Goal: Task Accomplishment & Management: Complete application form

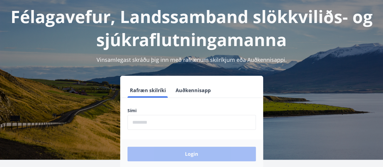
scroll to position [61, 0]
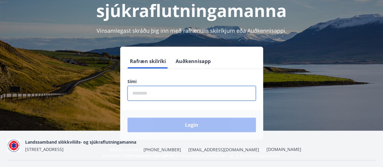
click at [169, 98] on input "phone" at bounding box center [191, 93] width 128 height 15
type input "********"
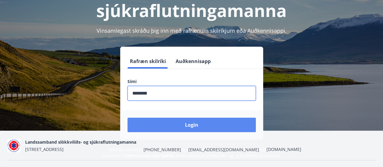
click at [170, 125] on button "Login" at bounding box center [191, 124] width 128 height 15
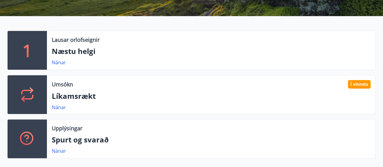
scroll to position [121, 0]
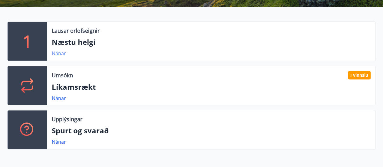
click at [57, 52] on link "Nánar" at bounding box center [59, 53] width 14 height 7
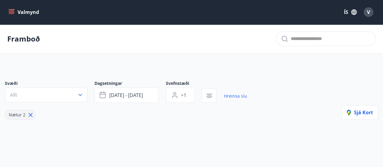
type input "*"
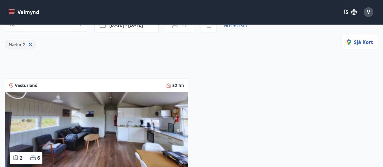
scroll to position [6, 0]
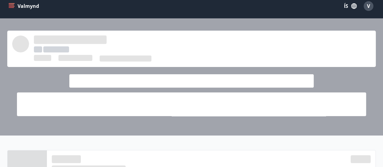
scroll to position [121, 0]
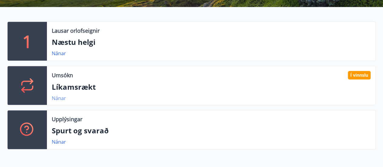
click at [63, 96] on link "Nánar" at bounding box center [59, 98] width 14 height 7
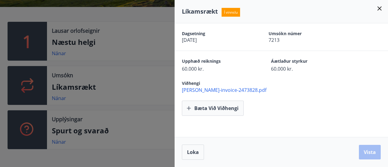
click at [380, 7] on icon at bounding box center [378, 8] width 7 height 7
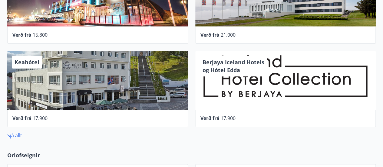
scroll to position [333, 0]
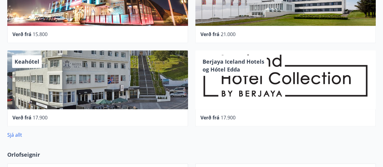
click at [257, 84] on div "Berjaya Iceland Hotels og Hótel Edda" at bounding box center [285, 79] width 181 height 59
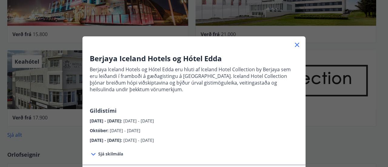
click at [296, 46] on icon at bounding box center [297, 45] width 4 height 4
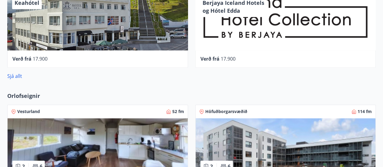
scroll to position [394, 0]
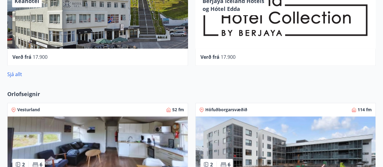
click at [18, 75] on link "Sjá allt" at bounding box center [14, 74] width 15 height 7
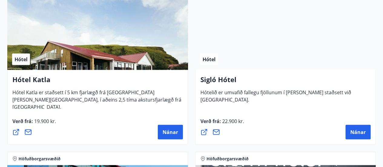
scroll to position [666, 0]
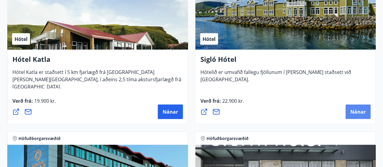
click at [354, 105] on button "Nánar" at bounding box center [357, 111] width 25 height 15
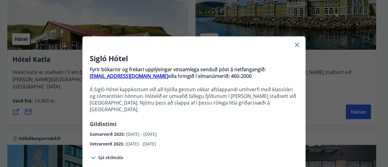
click at [293, 45] on icon at bounding box center [296, 44] width 7 height 7
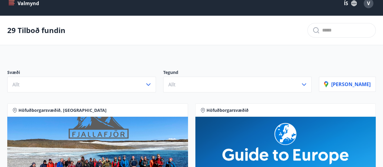
scroll to position [0, 0]
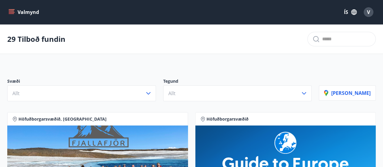
click at [12, 10] on icon "menu" at bounding box center [11, 12] width 6 height 6
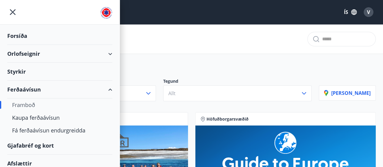
click at [41, 67] on div "Styrkir" at bounding box center [59, 72] width 105 height 18
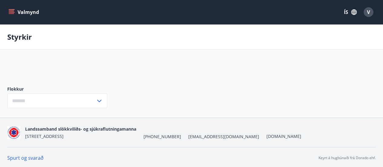
type input "***"
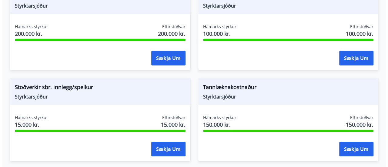
scroll to position [939, 0]
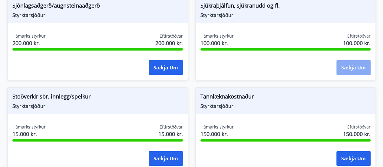
click at [362, 61] on button "Sækja um" at bounding box center [353, 67] width 34 height 15
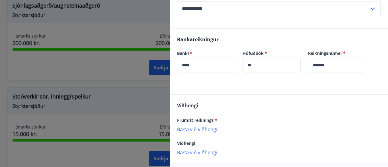
scroll to position [151, 0]
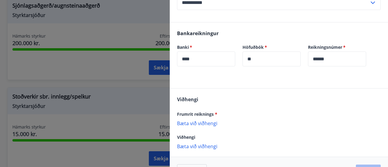
click at [209, 120] on p "Bæta við viðhengi" at bounding box center [278, 123] width 203 height 6
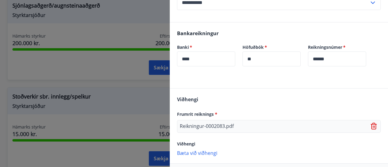
click at [206, 152] on p "Bæta við viðhengi" at bounding box center [278, 153] width 203 height 6
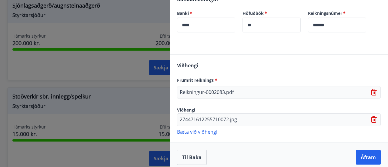
scroll to position [190, 0]
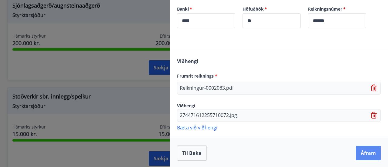
click at [361, 153] on button "Áfram" at bounding box center [367, 153] width 25 height 15
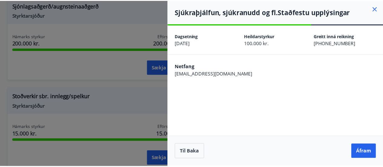
scroll to position [0, 0]
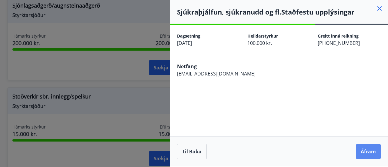
click at [363, 154] on button "Áfram" at bounding box center [367, 151] width 25 height 15
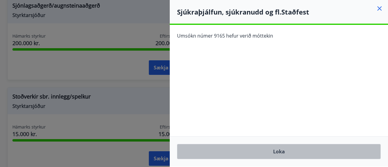
click at [272, 152] on button "Loka" at bounding box center [278, 151] width 203 height 15
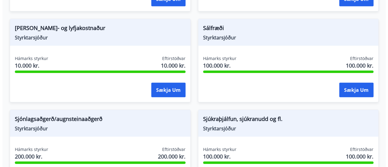
scroll to position [816, 0]
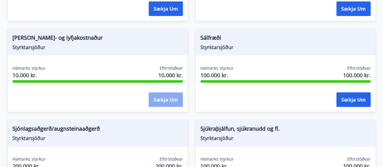
click at [171, 94] on button "Sækja um" at bounding box center [166, 99] width 34 height 15
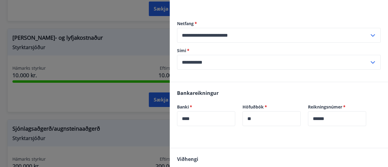
scroll to position [121, 0]
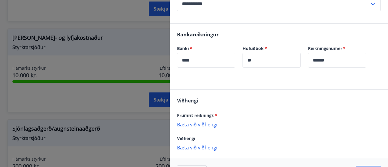
click at [210, 123] on p "Bæta við viðhengi" at bounding box center [278, 124] width 203 height 6
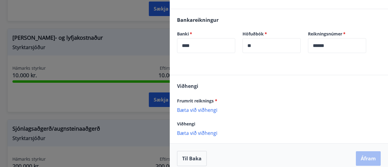
scroll to position [142, 0]
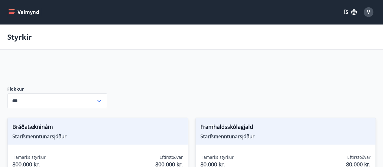
type input "***"
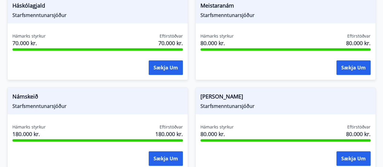
scroll to position [303, 0]
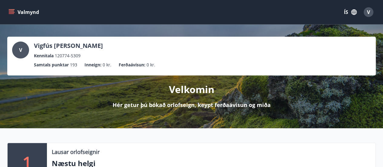
click at [10, 9] on icon "menu" at bounding box center [12, 9] width 7 height 1
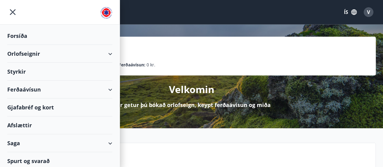
click at [56, 71] on div "Styrkir" at bounding box center [59, 72] width 105 height 18
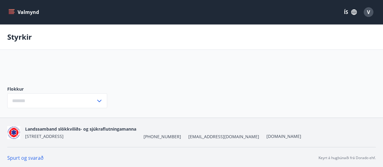
type input "***"
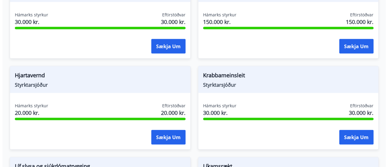
scroll to position [603, 0]
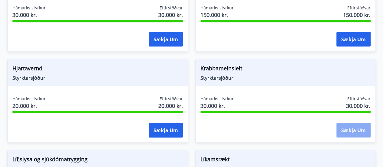
click at [345, 130] on button "Sækja um" at bounding box center [353, 130] width 34 height 15
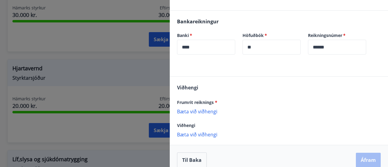
scroll to position [180, 0]
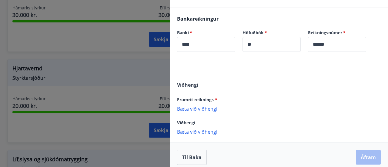
click at [202, 106] on p "Bæta við viðhengi" at bounding box center [278, 108] width 203 height 6
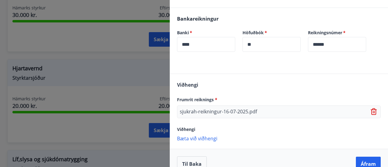
scroll to position [192, 0]
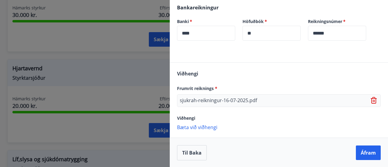
click at [212, 127] on p "Bæta við viðhengi" at bounding box center [278, 127] width 203 height 6
click at [361, 150] on button "Áfram" at bounding box center [367, 152] width 25 height 15
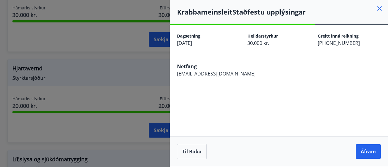
scroll to position [0, 0]
click at [361, 150] on button "Áfram" at bounding box center [367, 151] width 25 height 15
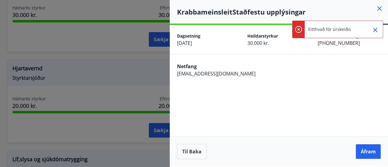
click at [375, 31] on icon "Close" at bounding box center [374, 29] width 7 height 7
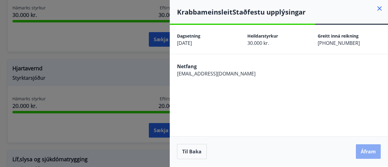
click at [365, 147] on button "Áfram" at bounding box center [367, 151] width 25 height 15
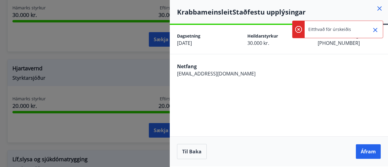
click at [373, 23] on div at bounding box center [372, 29] width 15 height 17
click at [380, 8] on icon at bounding box center [378, 8] width 7 height 7
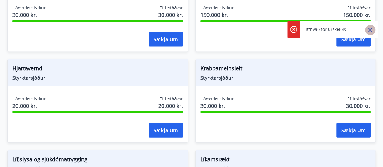
click at [369, 30] on icon "Close" at bounding box center [370, 29] width 7 height 7
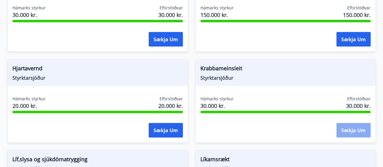
click at [341, 125] on button "Sækja um" at bounding box center [353, 130] width 34 height 15
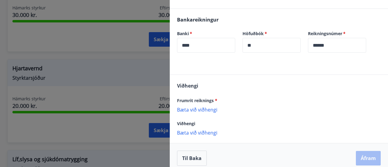
scroll to position [185, 0]
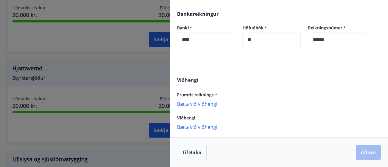
click at [213, 103] on p "Bæta við viðhengi" at bounding box center [278, 104] width 203 height 6
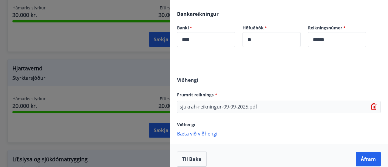
click at [194, 131] on p "Bæta við viðhengi" at bounding box center [278, 133] width 203 height 6
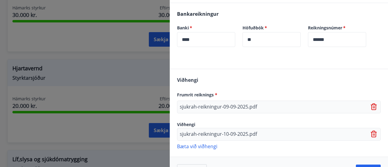
scroll to position [204, 0]
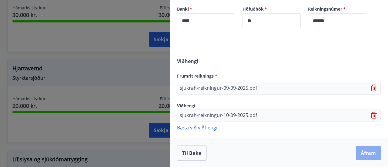
click at [358, 155] on button "Áfram" at bounding box center [367, 153] width 25 height 15
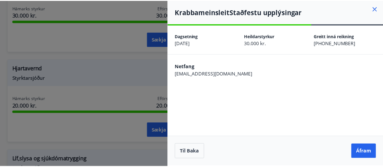
scroll to position [0, 0]
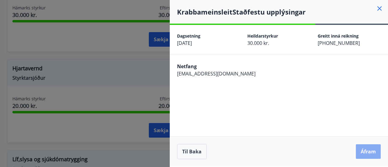
click at [364, 153] on button "Áfram" at bounding box center [367, 151] width 25 height 15
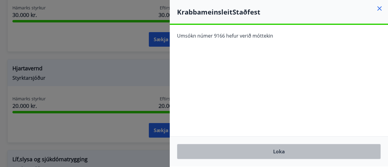
click at [291, 149] on button "Loka" at bounding box center [278, 151] width 203 height 15
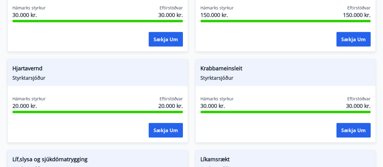
click at [347, 77] on span "Styrktarsjóður" at bounding box center [285, 77] width 170 height 7
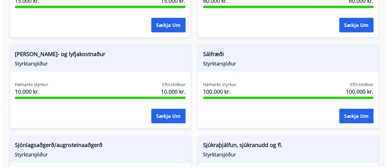
scroll to position [794, 0]
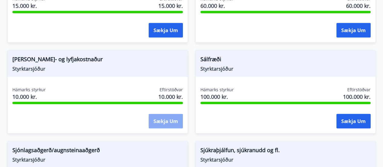
click at [164, 120] on button "Sækja um" at bounding box center [166, 121] width 34 height 15
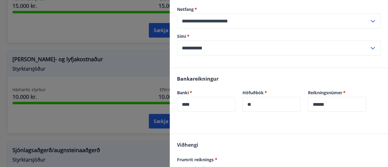
scroll to position [140, 0]
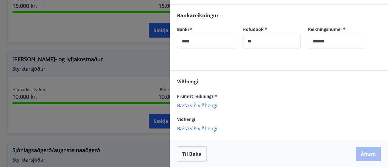
click at [195, 104] on p "Bæta við viðhengi" at bounding box center [278, 105] width 203 height 6
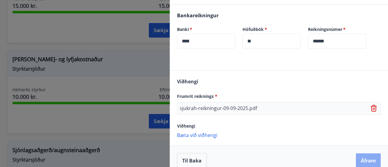
click at [362, 164] on button "Áfram" at bounding box center [367, 160] width 25 height 15
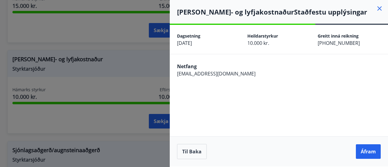
scroll to position [0, 0]
click at [368, 149] on button "Áfram" at bounding box center [367, 151] width 25 height 15
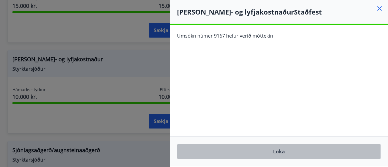
click at [261, 151] on button "Loka" at bounding box center [278, 151] width 203 height 15
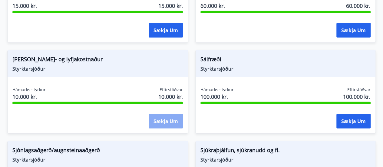
click at [168, 115] on button "Sækja um" at bounding box center [166, 121] width 34 height 15
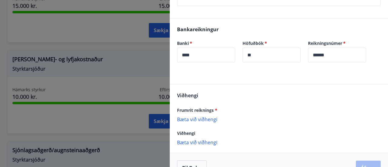
scroll to position [131, 0]
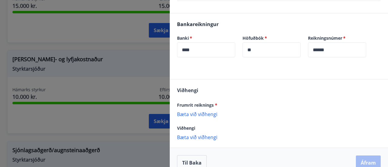
click at [212, 112] on p "Bæta við viðhengi" at bounding box center [278, 114] width 203 height 6
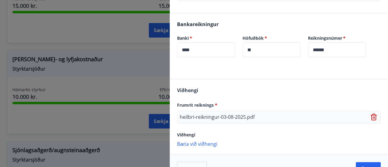
click at [360, 161] on div "Til baka Áfram" at bounding box center [279, 169] width 218 height 30
click at [360, 163] on button "Áfram" at bounding box center [367, 169] width 25 height 15
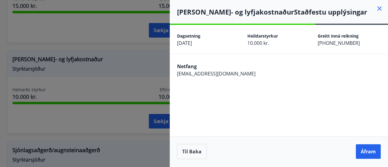
scroll to position [0, 0]
click at [367, 147] on button "Áfram" at bounding box center [367, 151] width 25 height 15
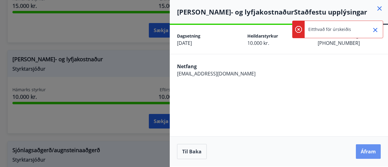
click at [367, 147] on button "Áfram" at bounding box center [367, 151] width 25 height 15
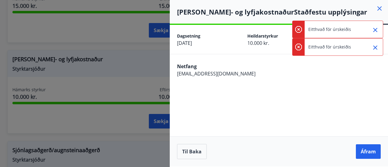
click at [371, 48] on icon "Close" at bounding box center [374, 47] width 7 height 7
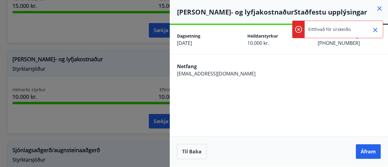
click at [374, 29] on icon "Close" at bounding box center [375, 30] width 4 height 4
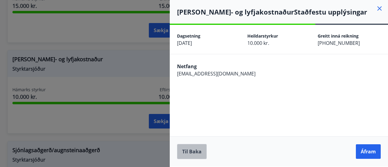
click at [197, 152] on button "Til baka" at bounding box center [192, 151] width 30 height 15
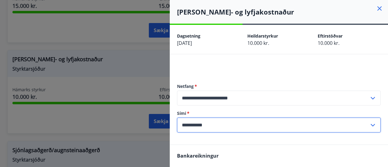
click at [247, 126] on input "**********" at bounding box center [273, 124] width 192 height 15
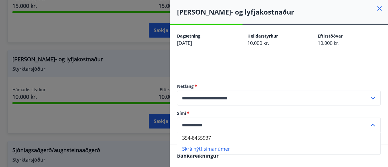
click at [247, 126] on input "**********" at bounding box center [273, 124] width 192 height 15
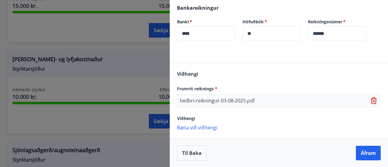
scroll to position [148, 0]
click at [271, 99] on div "heilbri-reikningur-03-08-2025.pdf" at bounding box center [278, 100] width 203 height 13
click at [263, 101] on div "heilbri-reikningur-03-08-2025.pdf" at bounding box center [278, 100] width 203 height 13
click at [213, 99] on p "heilbri-reikningur-03-08-2025.pdf" at bounding box center [217, 100] width 75 height 7
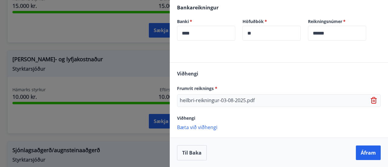
click at [210, 126] on p "Bæta við viðhengi" at bounding box center [278, 127] width 203 height 6
click at [359, 155] on button "Áfram" at bounding box center [367, 152] width 25 height 15
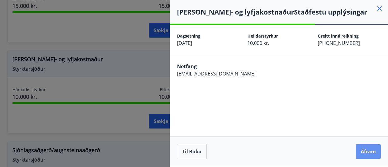
click at [359, 155] on button "Áfram" at bounding box center [367, 151] width 25 height 15
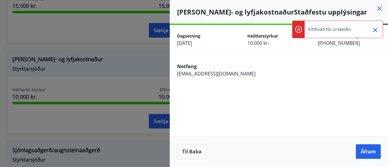
click at [371, 31] on icon "Close" at bounding box center [374, 29] width 7 height 7
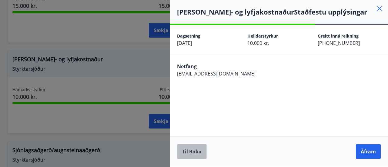
click at [187, 150] on button "Til baka" at bounding box center [192, 151] width 30 height 15
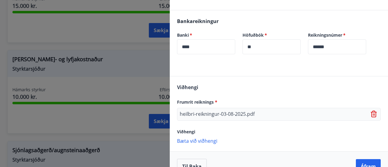
scroll to position [148, 0]
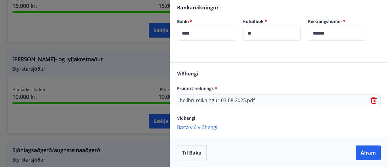
click at [185, 126] on p "Bæta við viðhengi" at bounding box center [278, 127] width 203 height 6
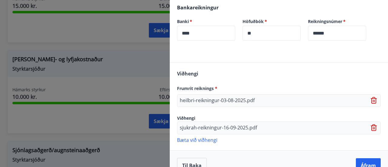
click at [350, 124] on div "sjukrah-reikningur-16-09-2025.pdf" at bounding box center [278, 127] width 203 height 13
click at [371, 125] on icon at bounding box center [373, 125] width 5 height 1
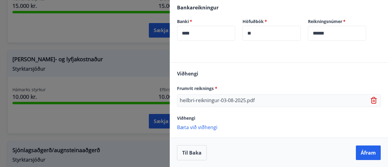
click at [212, 128] on p "Bæta við viðhengi" at bounding box center [278, 127] width 203 height 6
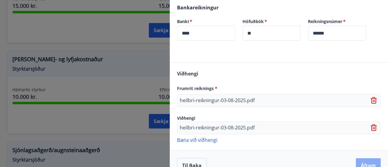
click at [359, 161] on button "Áfram" at bounding box center [367, 165] width 25 height 15
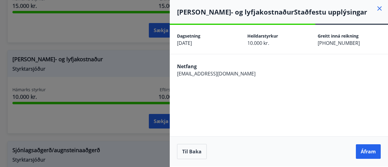
scroll to position [0, 0]
click at [368, 149] on button "Áfram" at bounding box center [367, 151] width 25 height 15
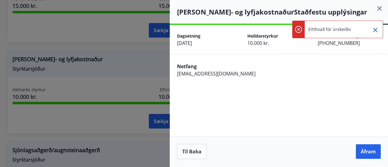
click at [295, 81] on div "Netfang [EMAIL_ADDRESS][DOMAIN_NAME]" at bounding box center [279, 69] width 218 height 30
click at [374, 34] on button "Close" at bounding box center [375, 30] width 10 height 10
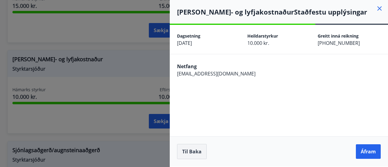
click at [189, 149] on button "Til baka" at bounding box center [192, 151] width 30 height 15
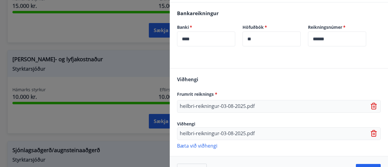
scroll to position [160, 0]
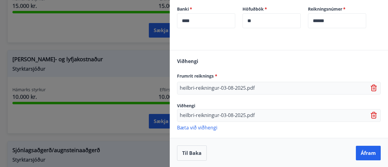
click at [272, 87] on div "heilbri-reikningur-03-08-2025.pdf" at bounding box center [278, 88] width 203 height 13
click at [250, 90] on p "heilbri-reikningur-03-08-2025.pdf" at bounding box center [217, 87] width 75 height 7
click at [228, 87] on p "heilbri-reikningur-03-08-2025.pdf" at bounding box center [217, 87] width 75 height 7
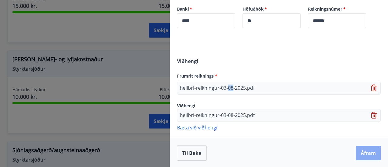
click at [373, 154] on button "Áfram" at bounding box center [367, 153] width 25 height 15
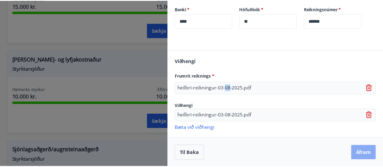
scroll to position [0, 0]
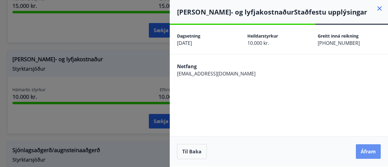
click at [373, 154] on button "Áfram" at bounding box center [367, 151] width 25 height 15
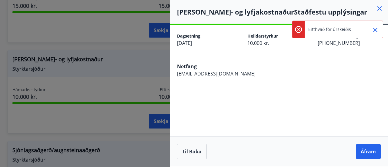
click at [375, 31] on icon "Close" at bounding box center [374, 29] width 7 height 7
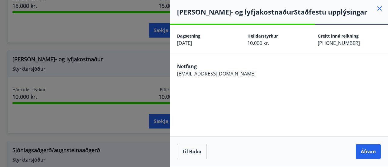
click at [379, 12] on icon at bounding box center [378, 8] width 7 height 7
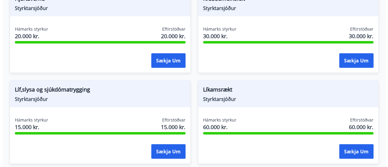
scroll to position [666, 0]
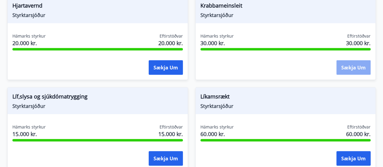
click at [350, 65] on button "Sækja um" at bounding box center [353, 67] width 34 height 15
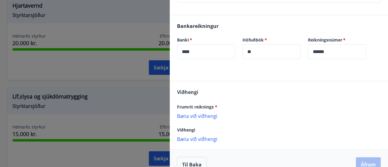
scroll to position [174, 0]
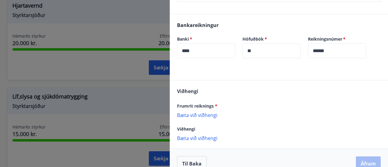
click at [198, 117] on p "Bæta við viðhengi" at bounding box center [278, 115] width 203 height 6
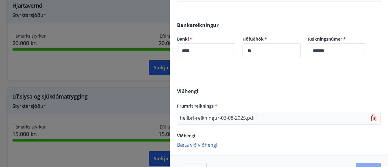
click at [360, 165] on button "Áfram" at bounding box center [367, 170] width 25 height 15
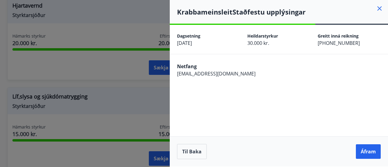
scroll to position [0, 0]
click at [371, 153] on button "Áfram" at bounding box center [367, 151] width 25 height 15
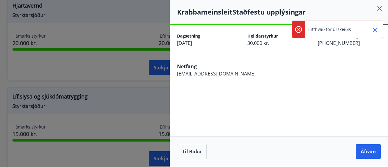
click at [375, 32] on icon "Close" at bounding box center [374, 29] width 7 height 7
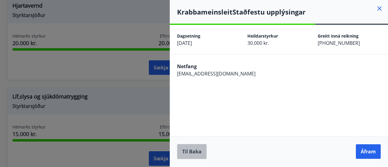
click at [193, 150] on button "Til baka" at bounding box center [192, 151] width 30 height 15
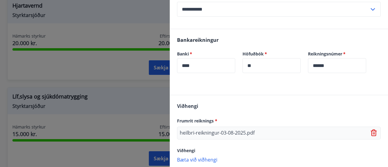
scroll to position [191, 0]
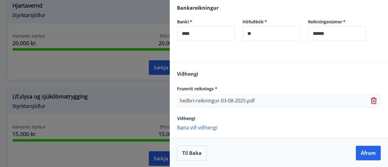
click at [196, 130] on p "Bæta við viðhengi" at bounding box center [278, 127] width 203 height 6
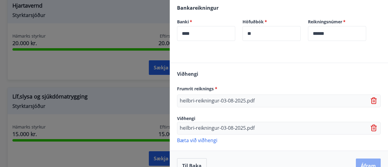
click at [361, 164] on button "Áfram" at bounding box center [367, 165] width 25 height 15
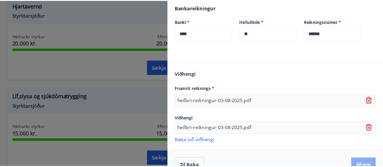
scroll to position [0, 0]
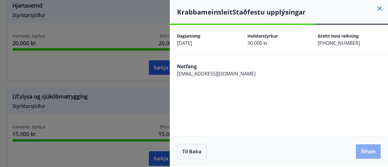
click at [367, 154] on button "Áfram" at bounding box center [367, 151] width 25 height 15
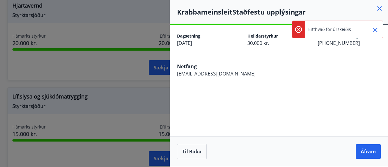
click at [371, 32] on button "Close" at bounding box center [375, 30] width 10 height 10
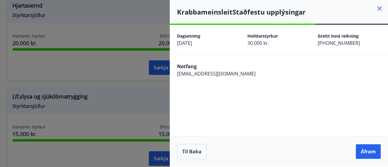
click at [381, 9] on icon at bounding box center [378, 8] width 7 height 7
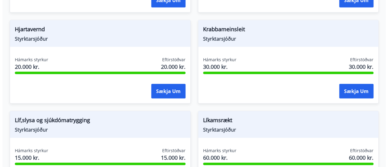
scroll to position [641, 0]
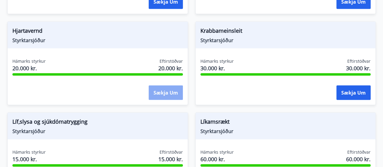
click at [163, 94] on button "Sækja um" at bounding box center [166, 92] width 34 height 15
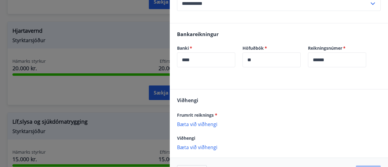
scroll to position [156, 0]
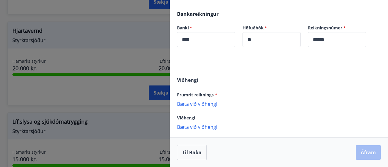
click at [197, 105] on p "Bæta við viðhengi" at bounding box center [278, 104] width 203 height 6
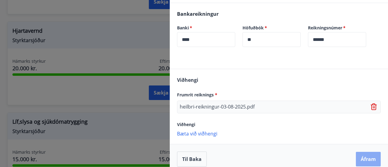
click at [359, 157] on button "Áfram" at bounding box center [367, 159] width 25 height 15
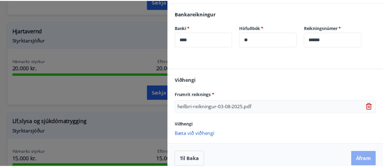
scroll to position [0, 0]
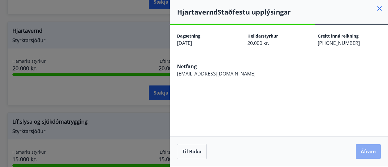
click at [364, 152] on button "Áfram" at bounding box center [367, 151] width 25 height 15
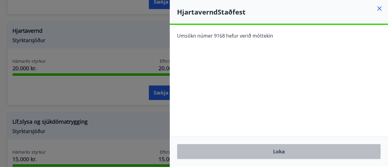
click at [302, 148] on button "Loka" at bounding box center [278, 151] width 203 height 15
